Goal: Check status

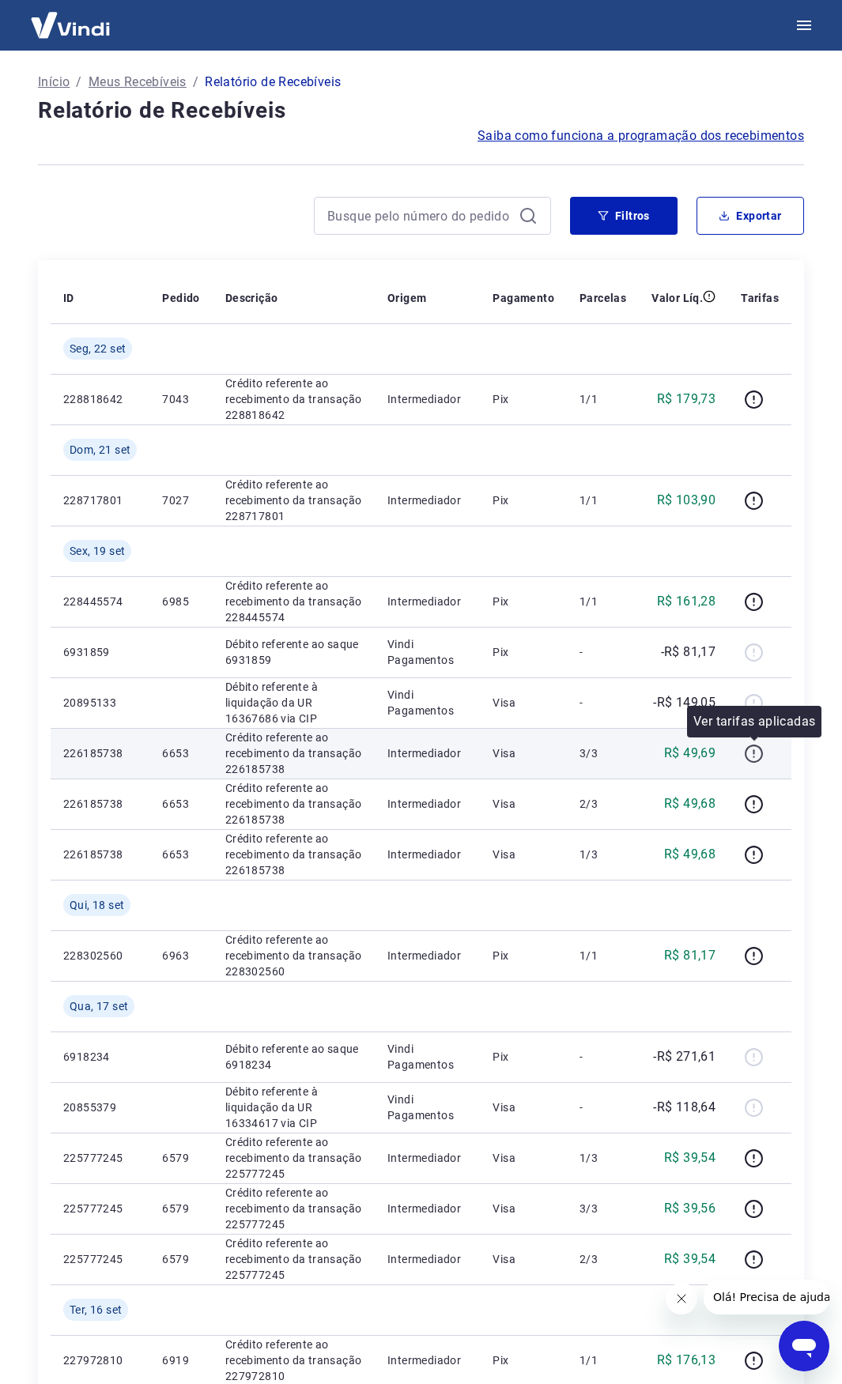
click at [763, 760] on icon "button" at bounding box center [754, 754] width 20 height 20
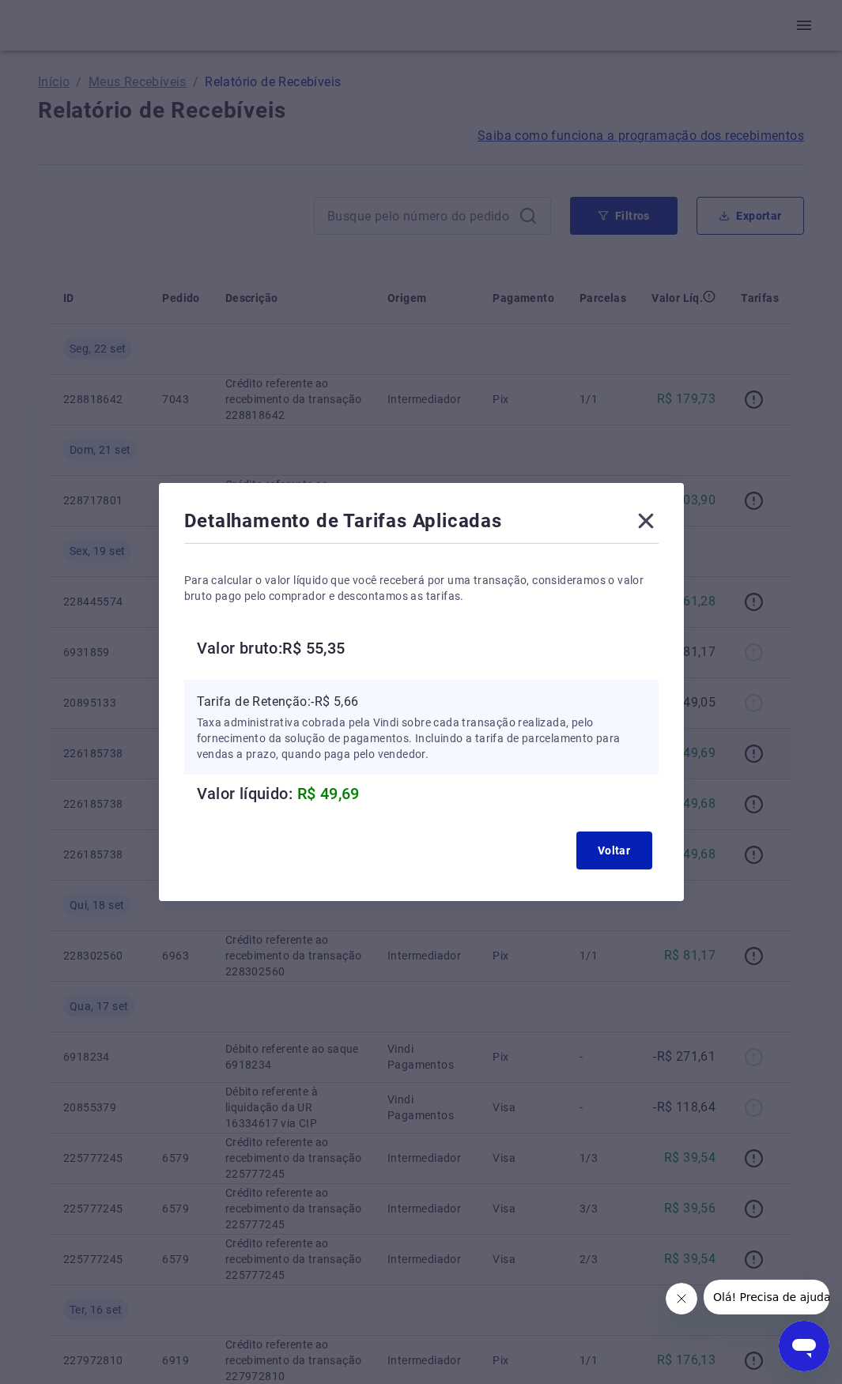
click at [658, 513] on icon at bounding box center [645, 520] width 25 height 25
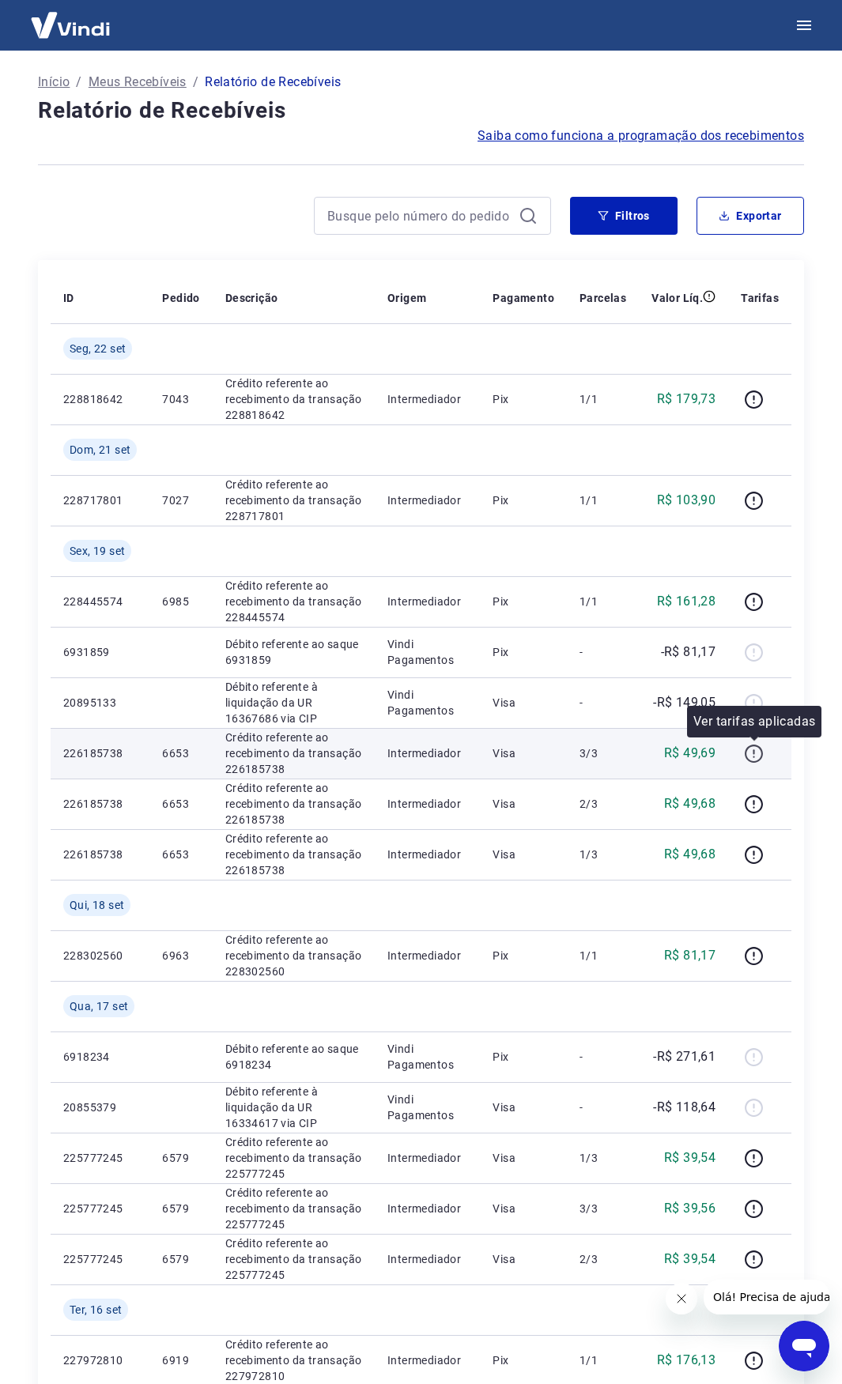
click at [746, 753] on icon "button" at bounding box center [754, 754] width 18 height 18
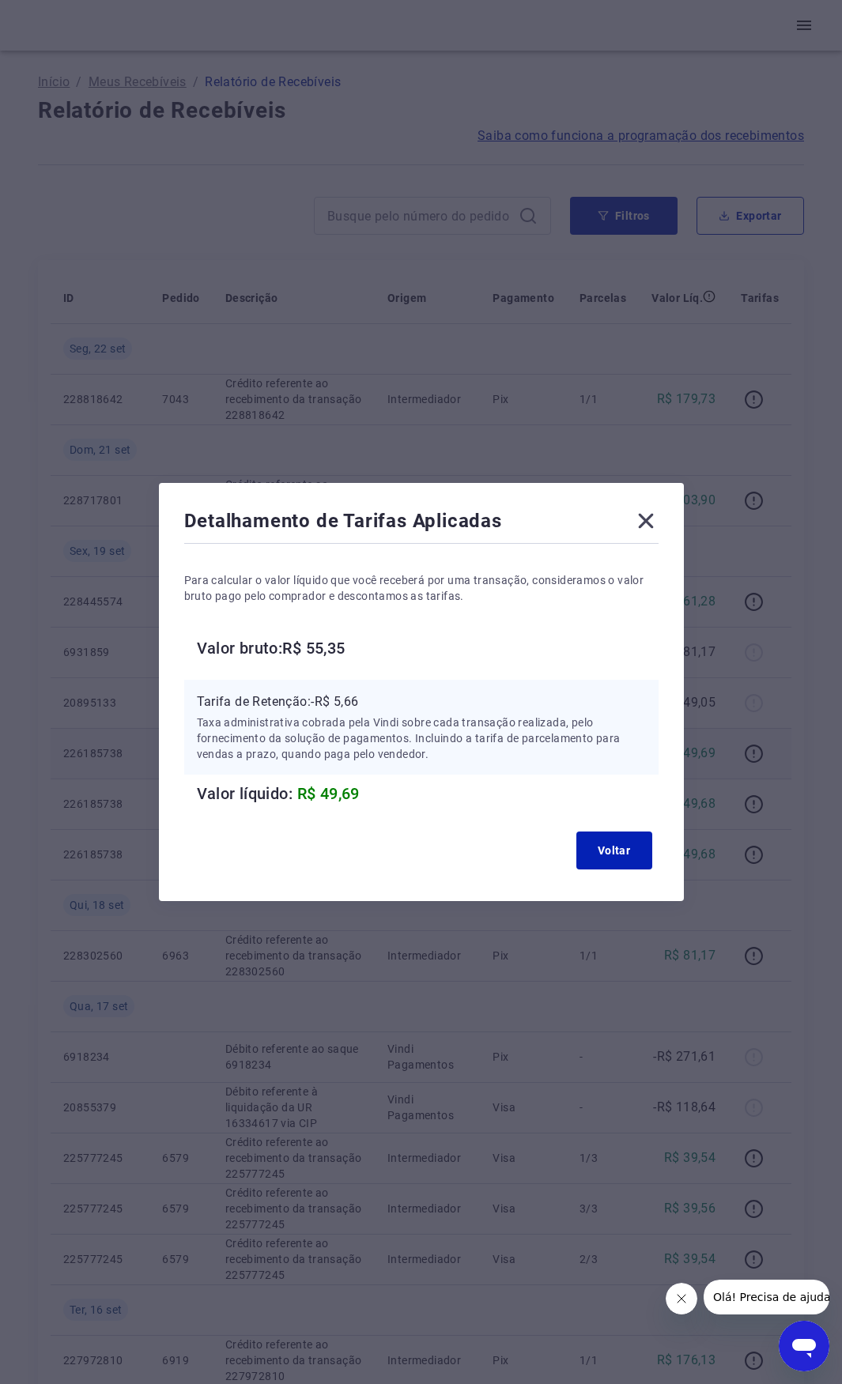
click at [649, 520] on icon at bounding box center [645, 521] width 15 height 15
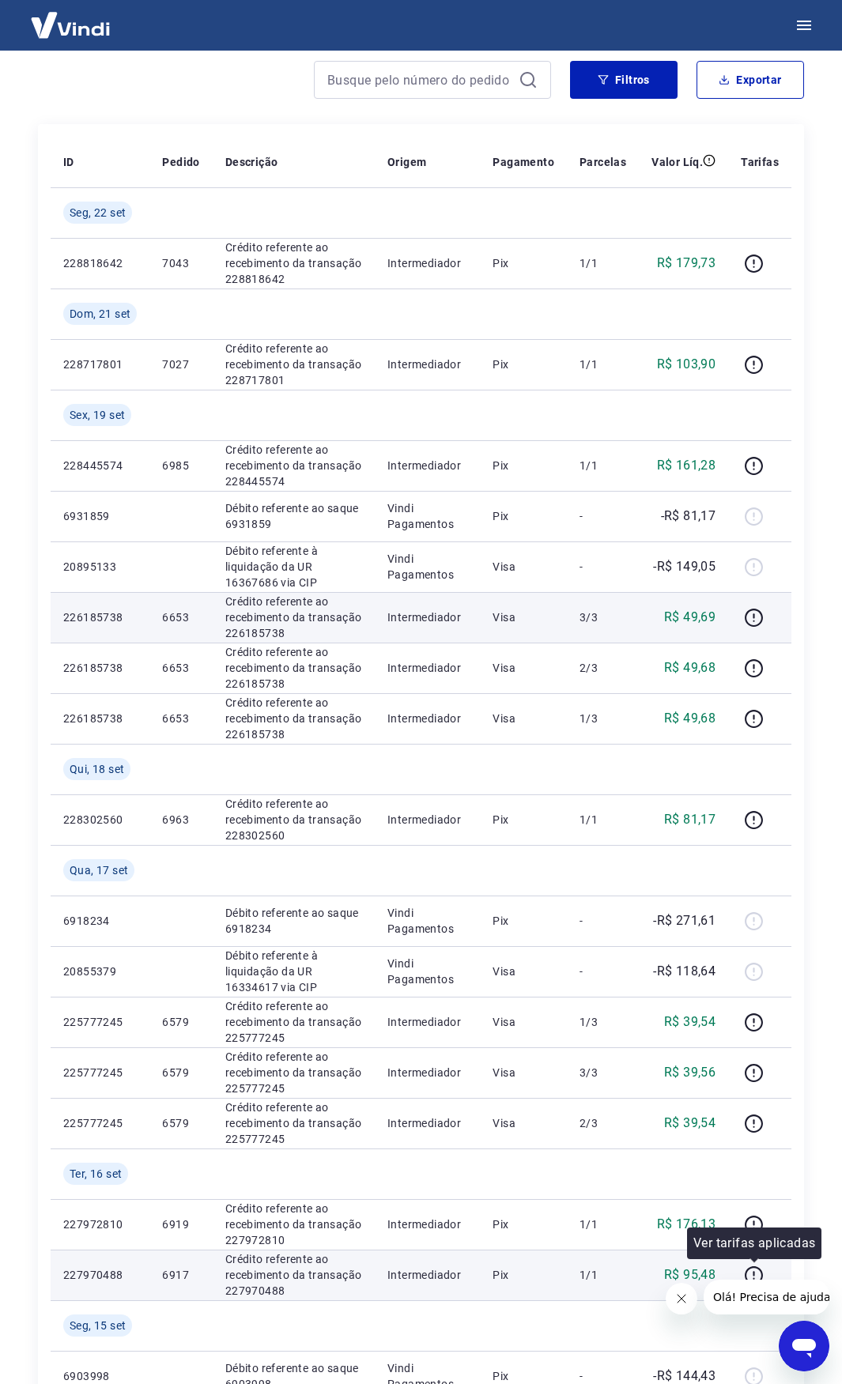
scroll to position [158, 0]
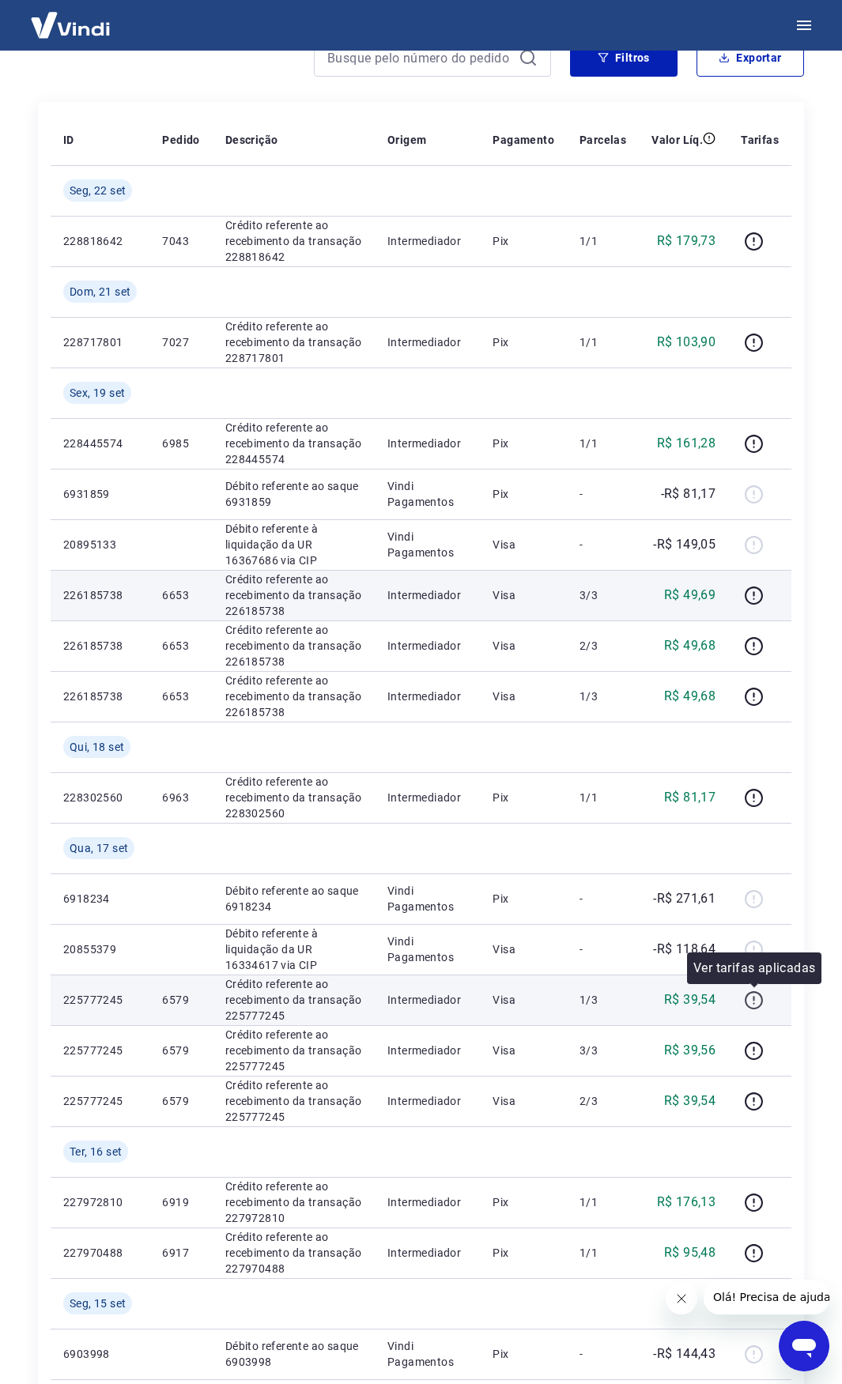
click at [756, 1000] on icon "button" at bounding box center [754, 1000] width 20 height 20
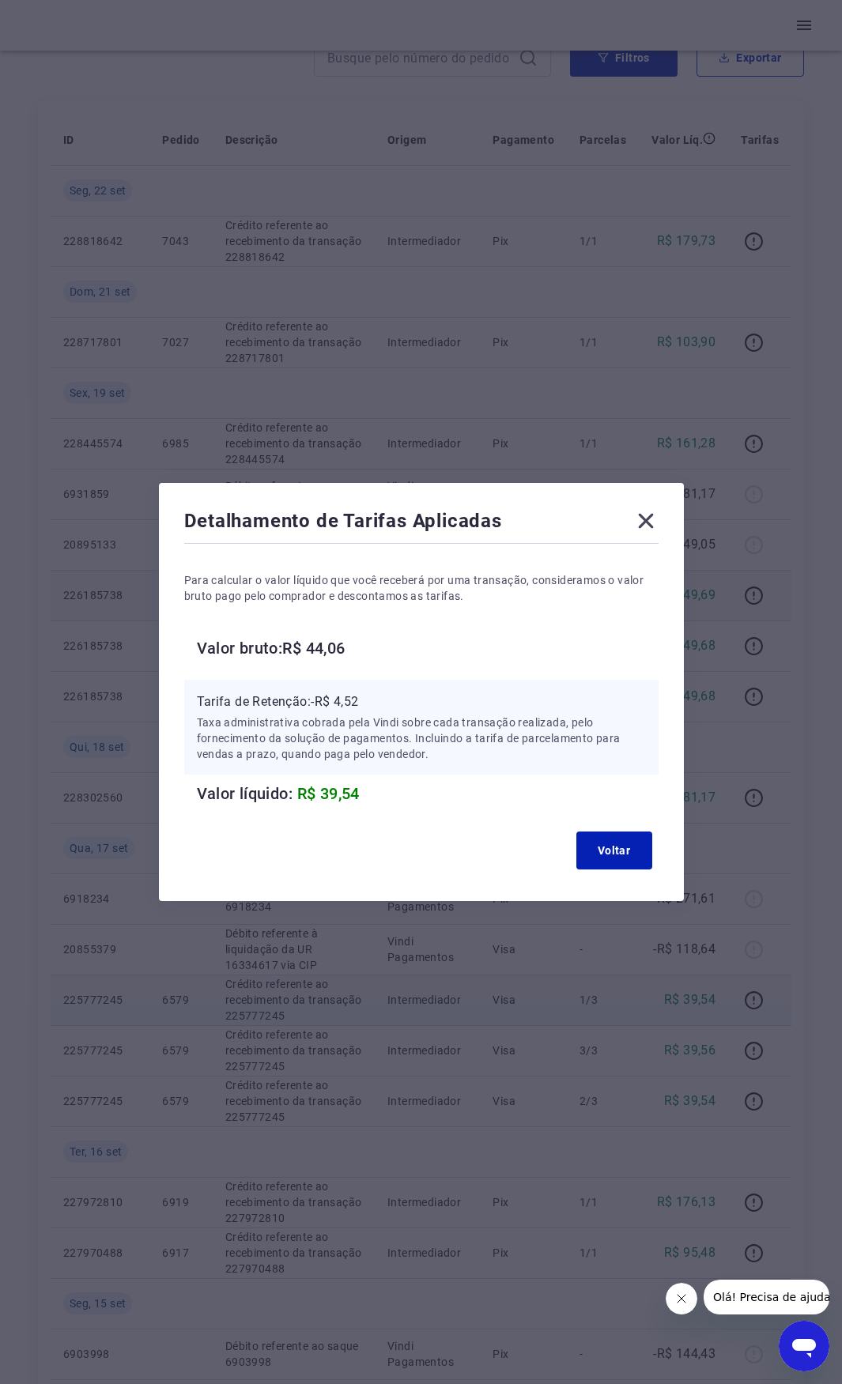
click at [653, 523] on icon at bounding box center [645, 521] width 15 height 15
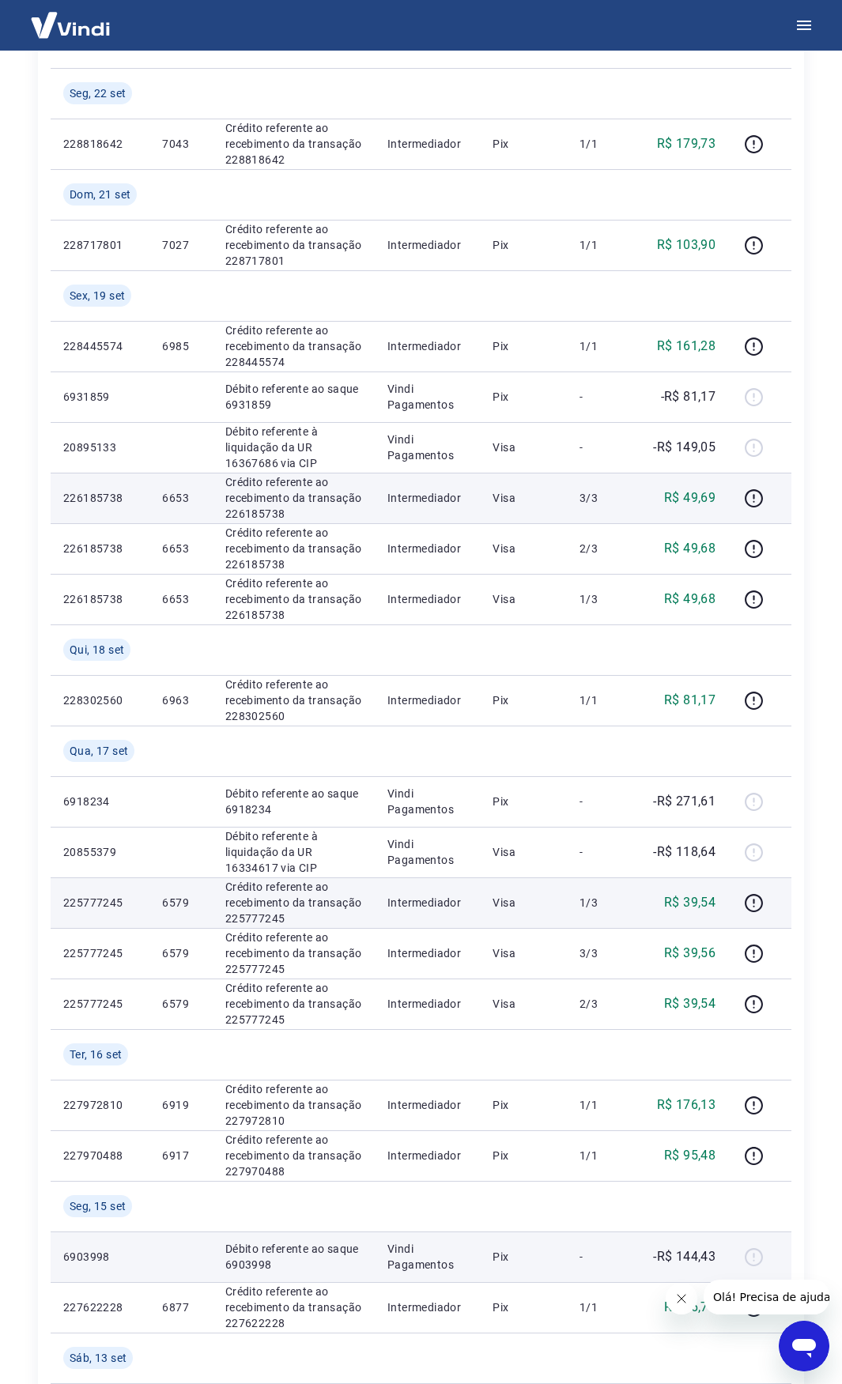
scroll to position [237, 0]
